Goal: Navigation & Orientation: Go to known website

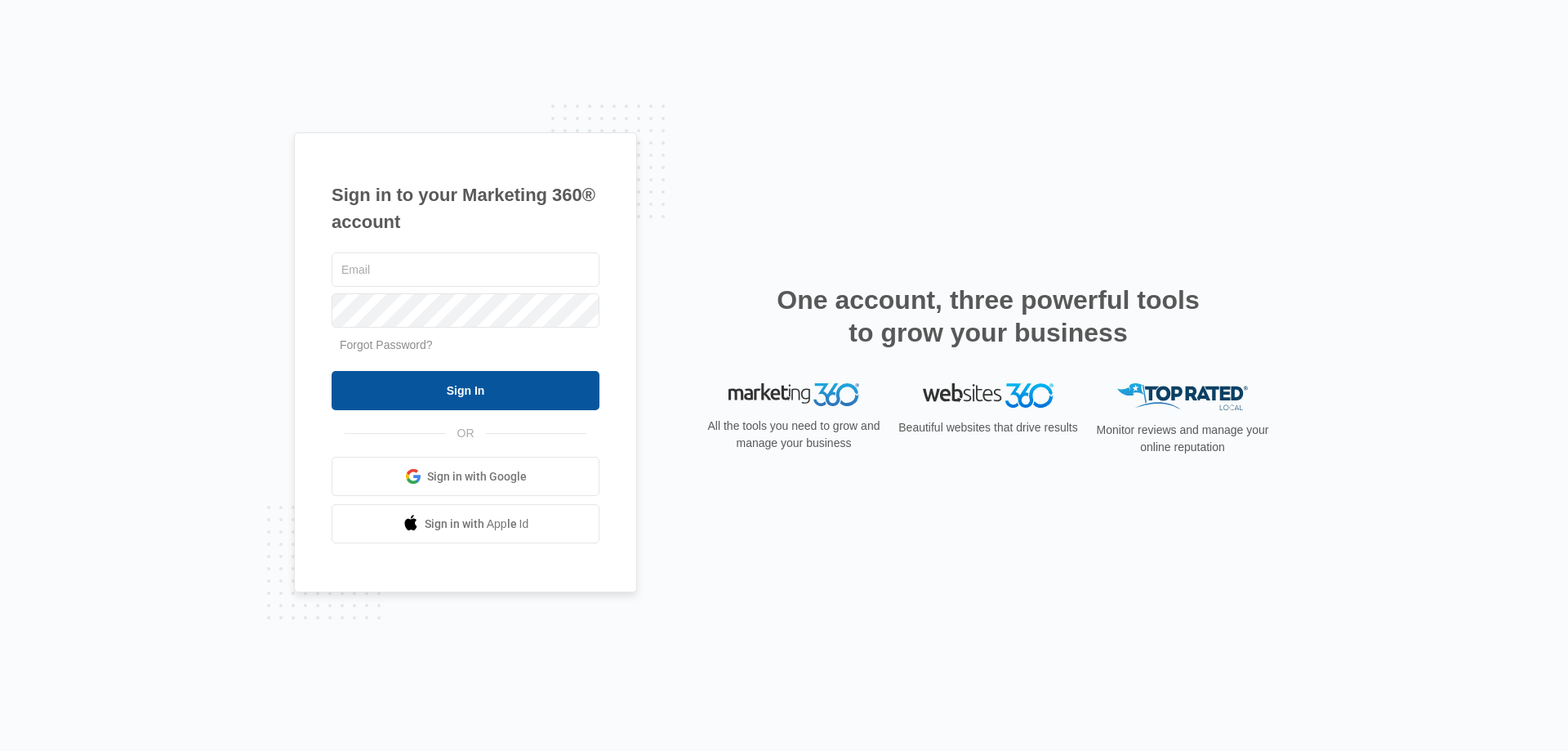
type input "[EMAIL_ADDRESS][DOMAIN_NAME]"
click at [444, 389] on input "Sign In" at bounding box center [466, 390] width 268 height 39
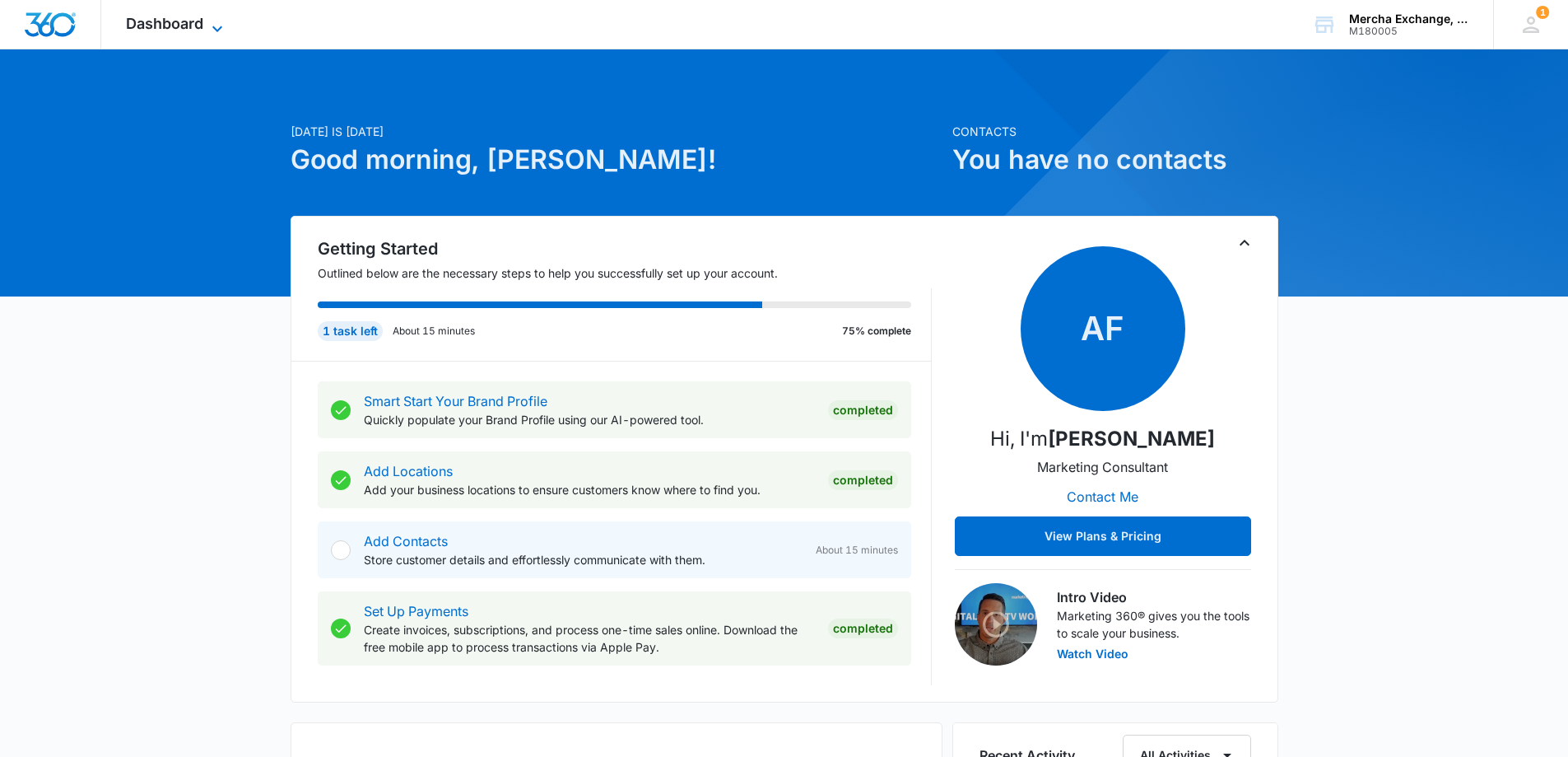
click at [196, 18] on span "Dashboard" at bounding box center [164, 23] width 77 height 18
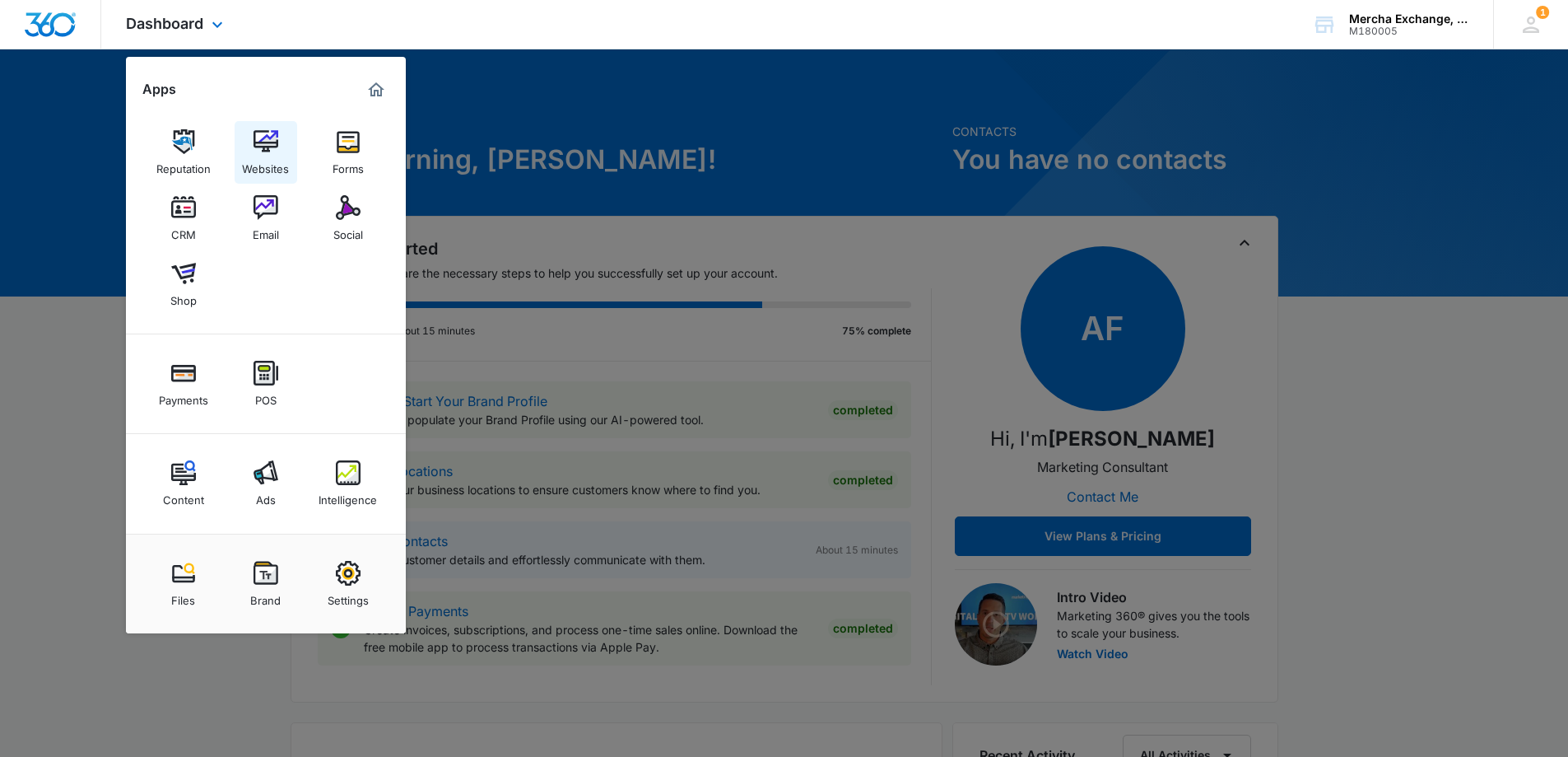
click at [257, 150] on img at bounding box center [266, 142] width 24 height 24
